Goal: Communication & Community: Answer question/provide support

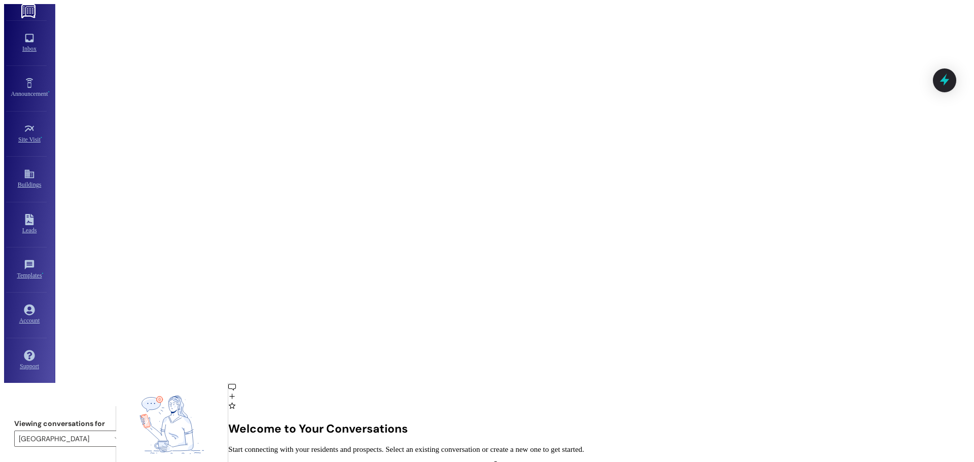
click at [26, 16] on img at bounding box center [29, 11] width 16 height 14
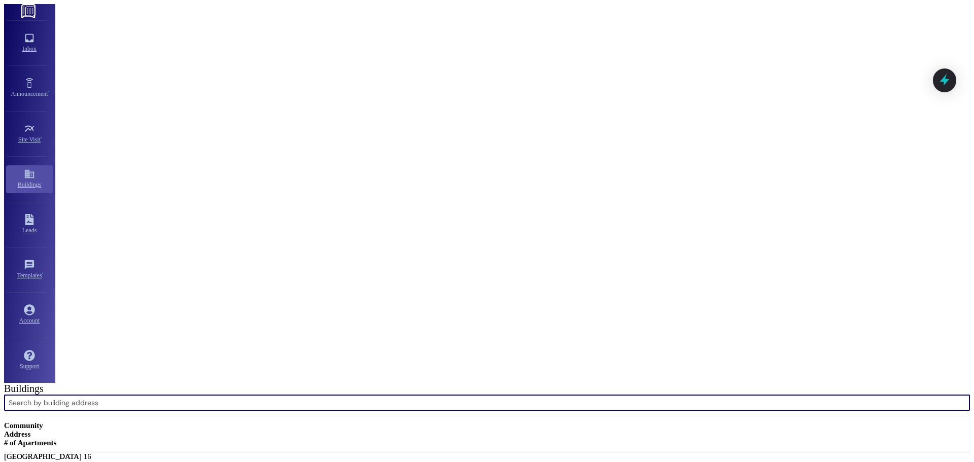
scroll to position [457, 0]
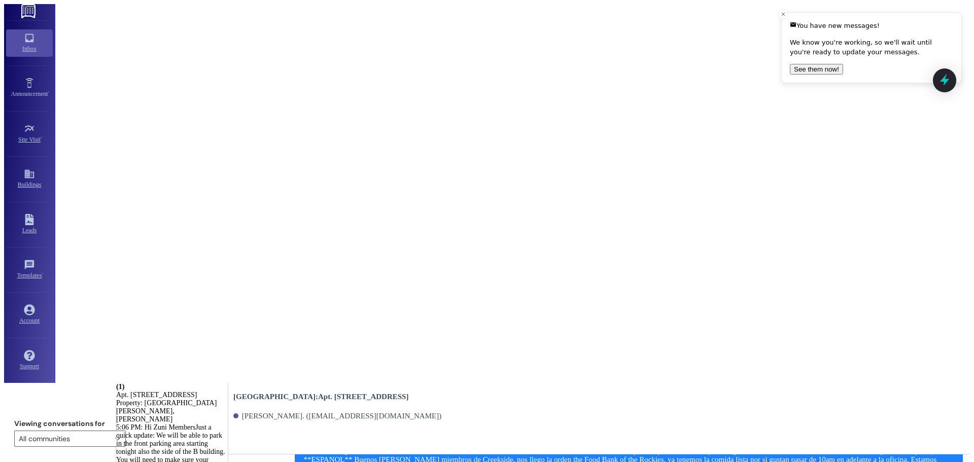
scroll to position [22907, 0]
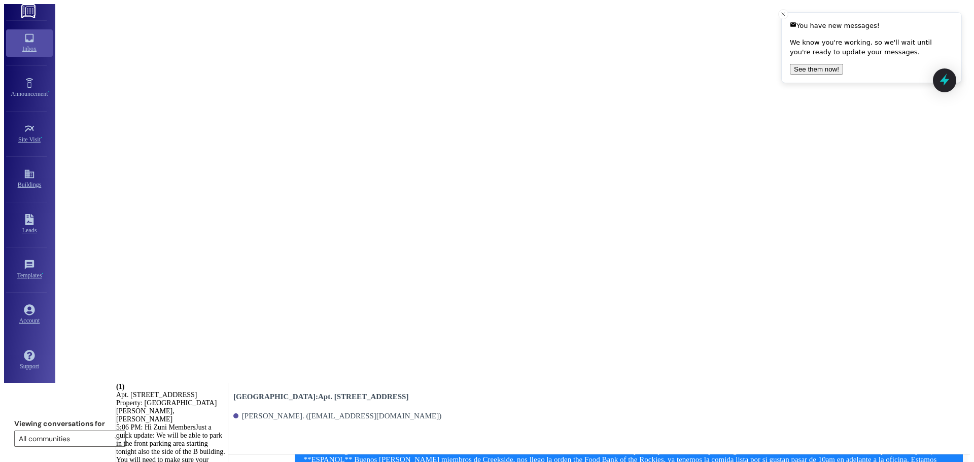
drag, startPoint x: 407, startPoint y: 424, endPoint x: 417, endPoint y: 425, distance: 9.7
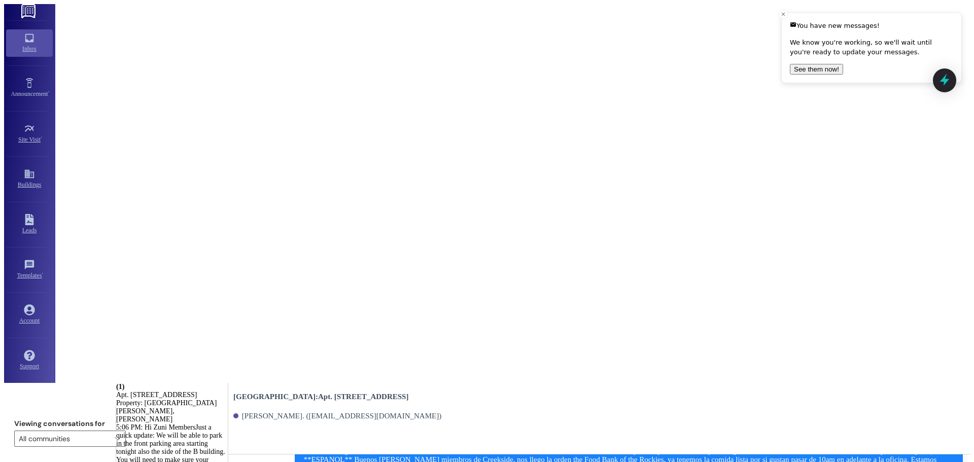
type textarea "Hi [PERSON_NAME]. [PERSON_NAME] scheduled a vendor for [DATE], but something we…"
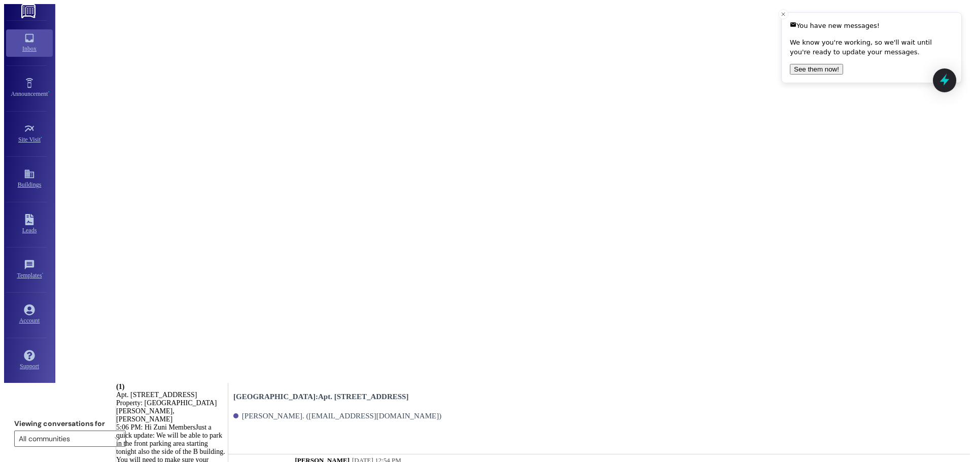
scroll to position [23457, 0]
drag, startPoint x: 391, startPoint y: 350, endPoint x: 952, endPoint y: 359, distance: 560.9
copy div "Hi [PERSON_NAME]. [PERSON_NAME] scheduled a vendor for [DATE], but something we…"
